Goal: Information Seeking & Learning: Learn about a topic

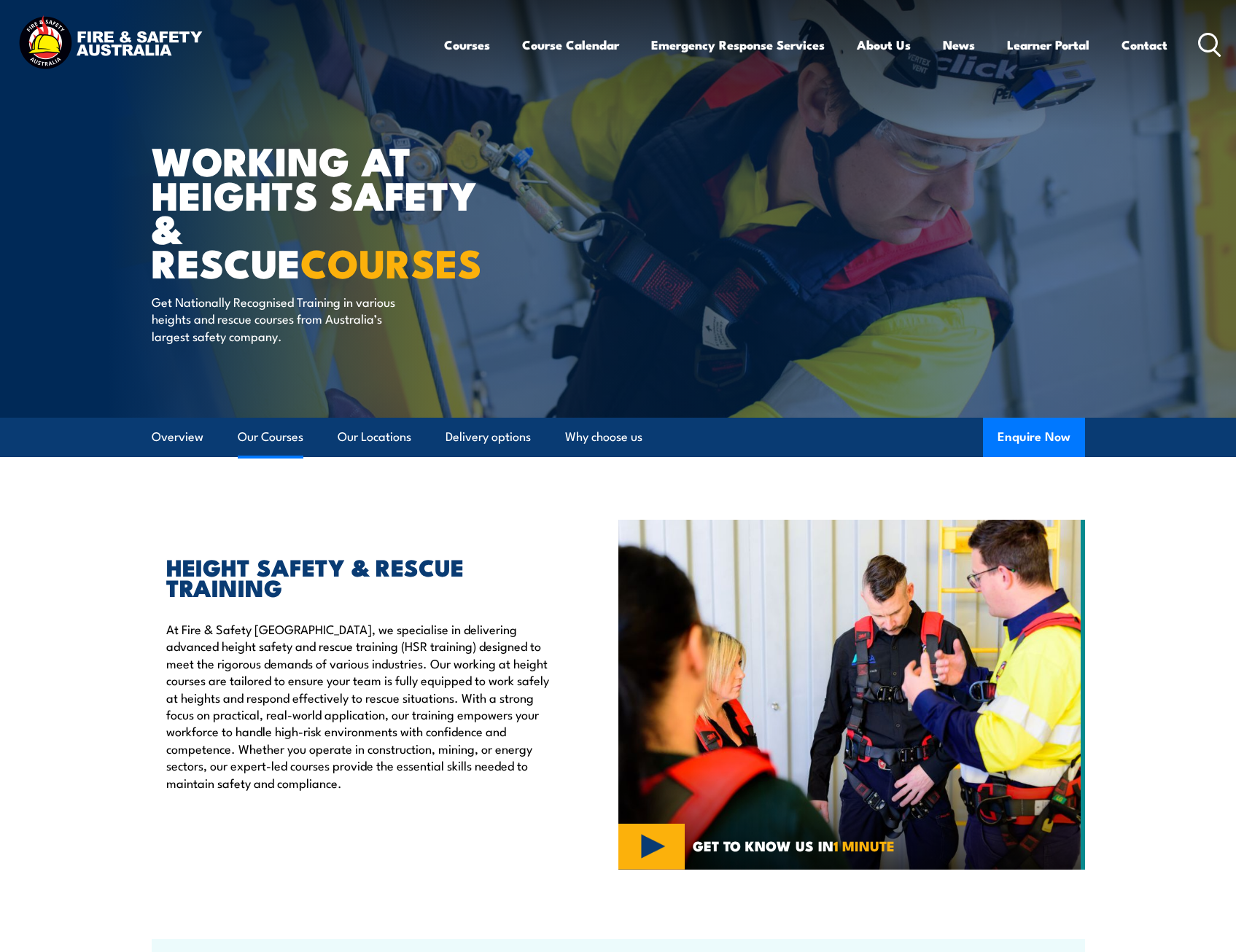
click at [264, 444] on link "Our Courses" at bounding box center [270, 437] width 66 height 38
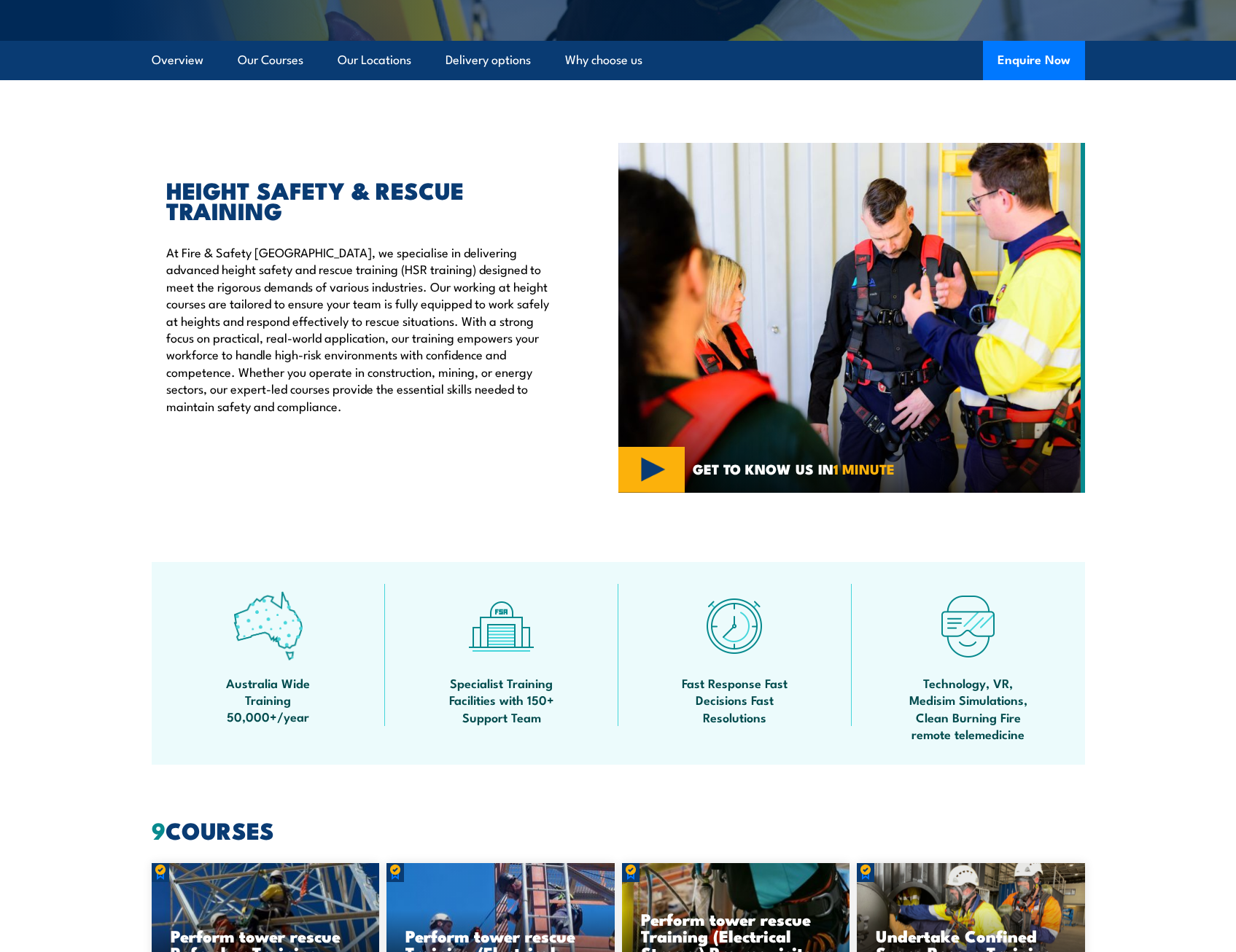
scroll to position [12, 0]
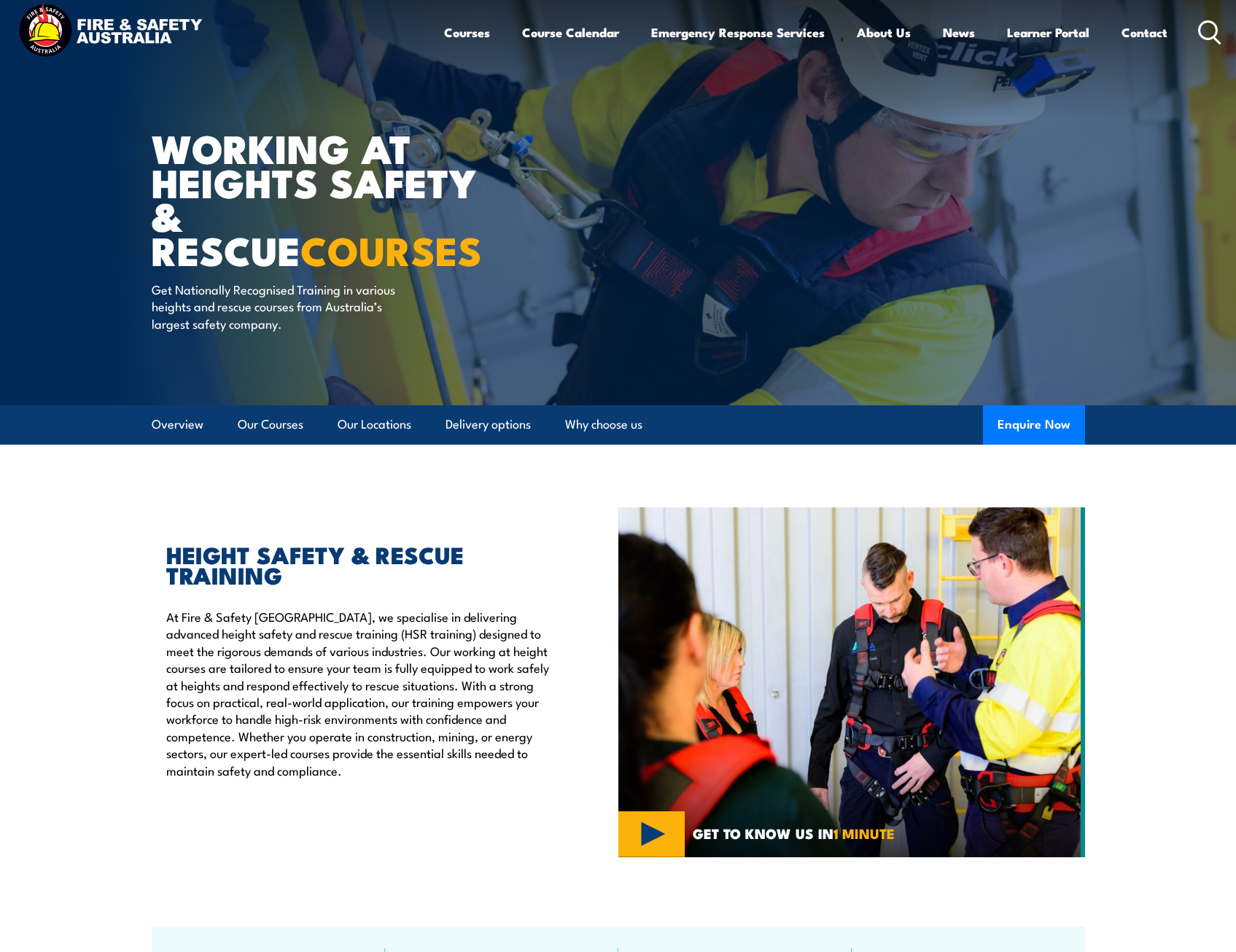
click at [158, 30] on img at bounding box center [110, 32] width 191 height 63
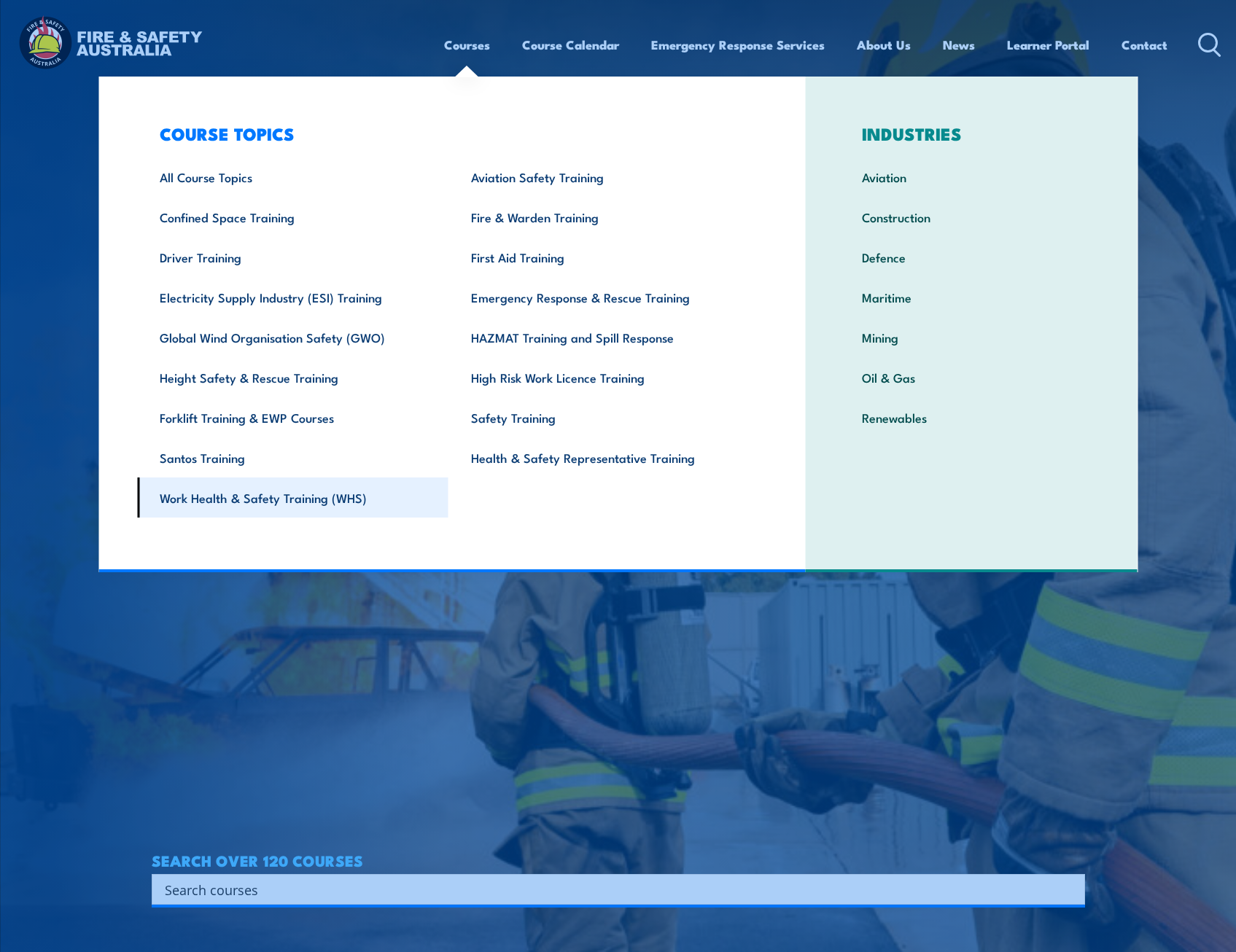
click at [315, 501] on link "Work Health & Safety Training (WHS)" at bounding box center [292, 497] width 311 height 40
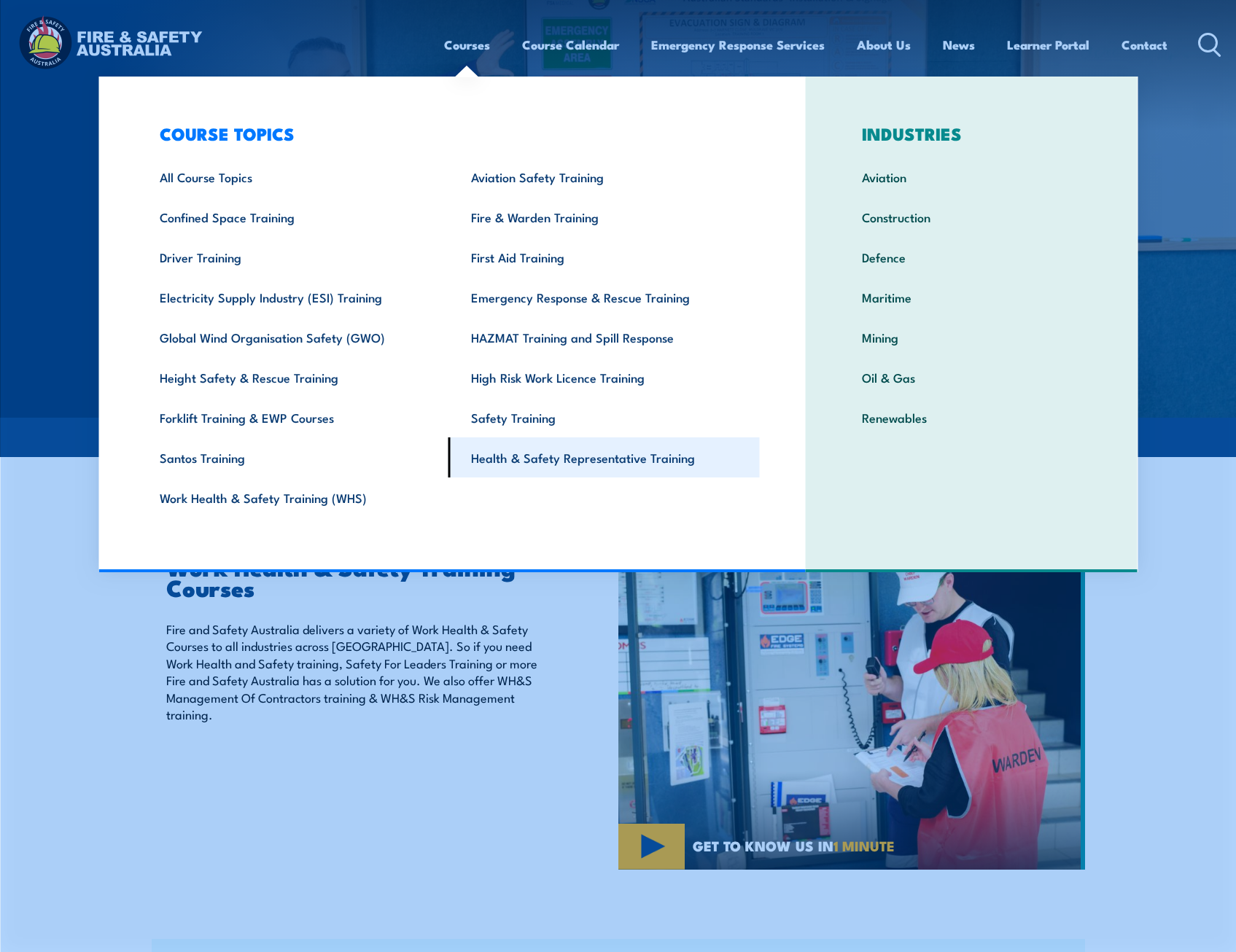
click at [535, 468] on link "Health & Safety Representative Training" at bounding box center [603, 457] width 311 height 40
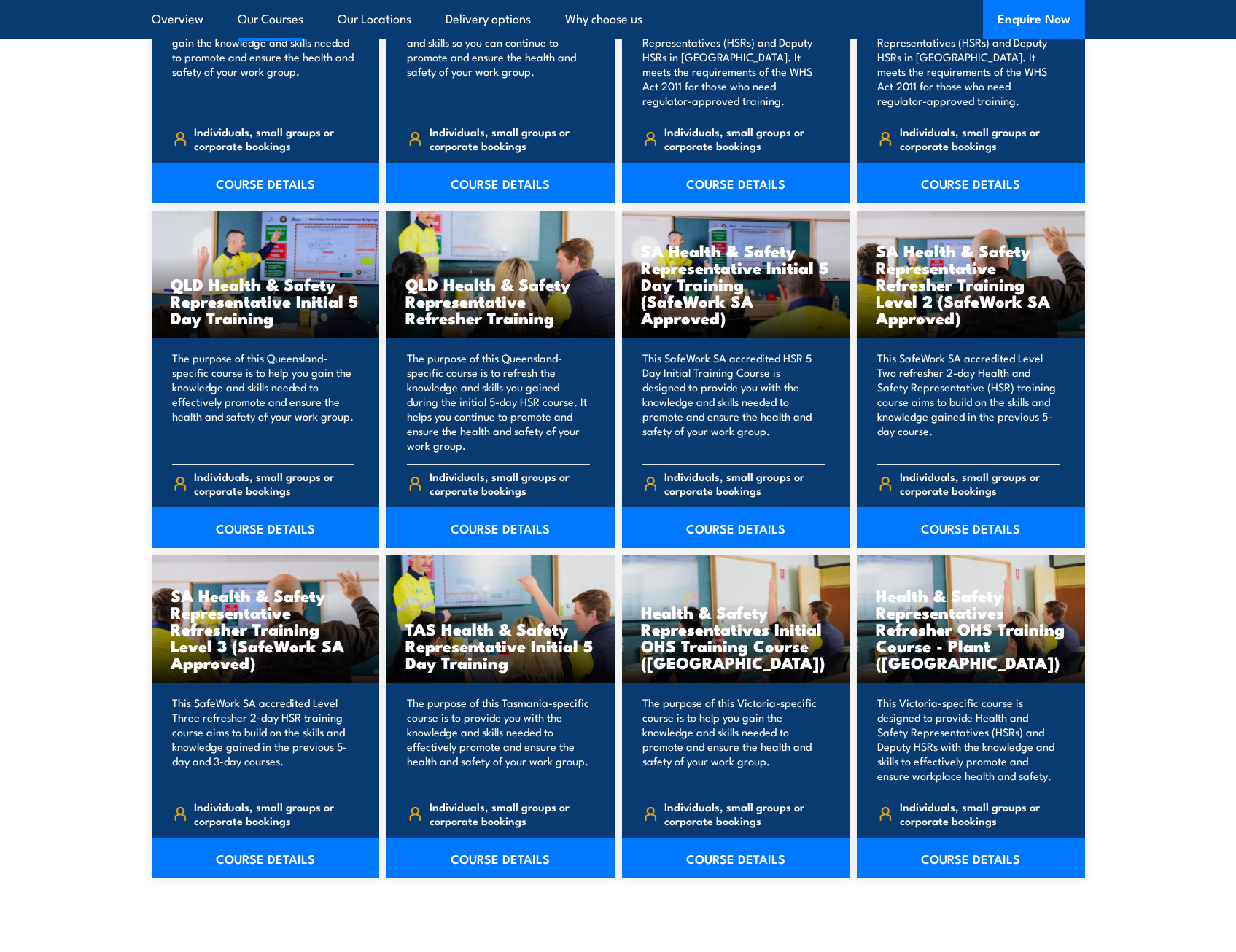
scroll to position [1750, 0]
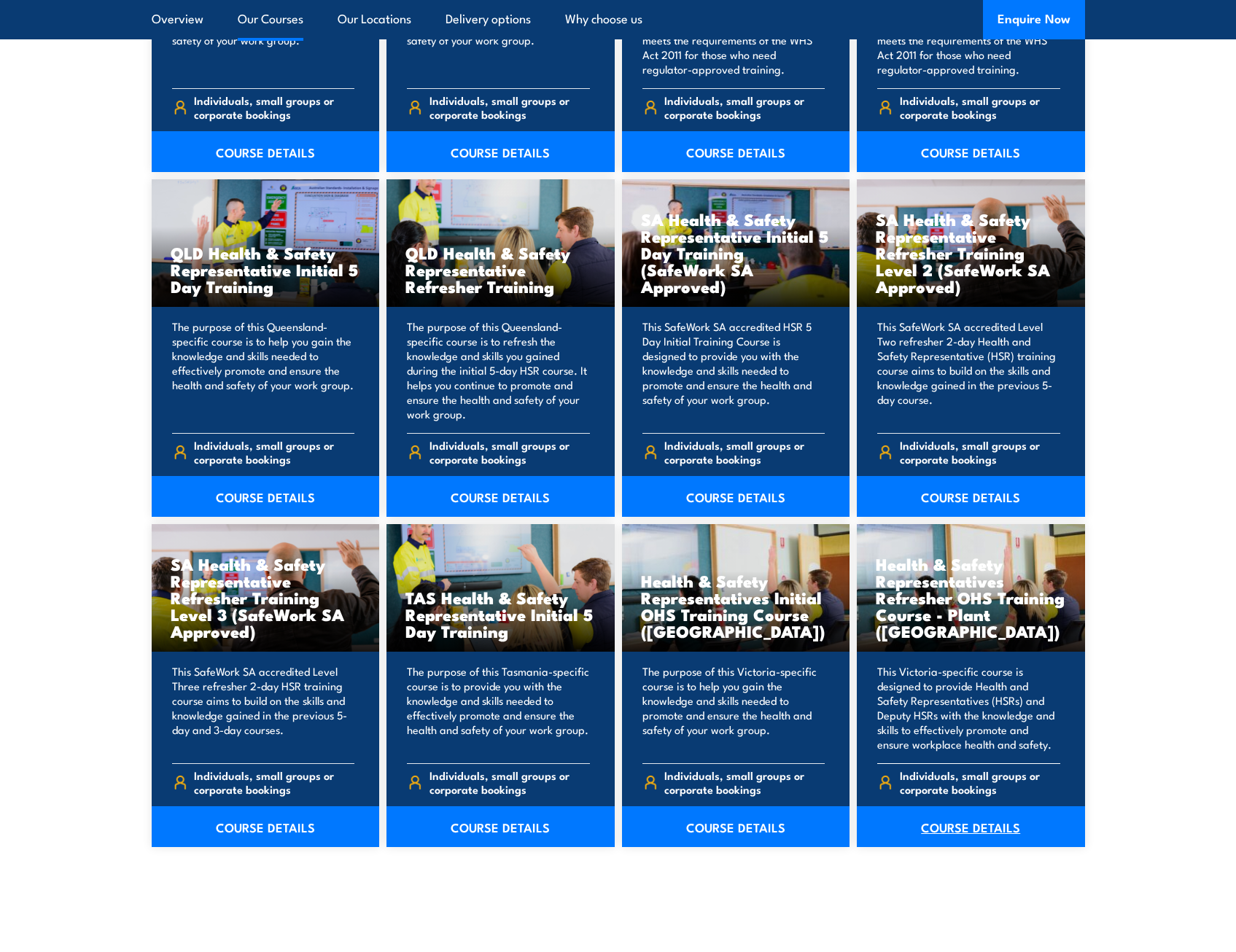
click at [932, 828] on link "COURSE DETAILS" at bounding box center [970, 827] width 228 height 41
click at [713, 834] on link "COURSE DETAILS" at bounding box center [736, 827] width 228 height 41
